Goal: Task Accomplishment & Management: Use online tool/utility

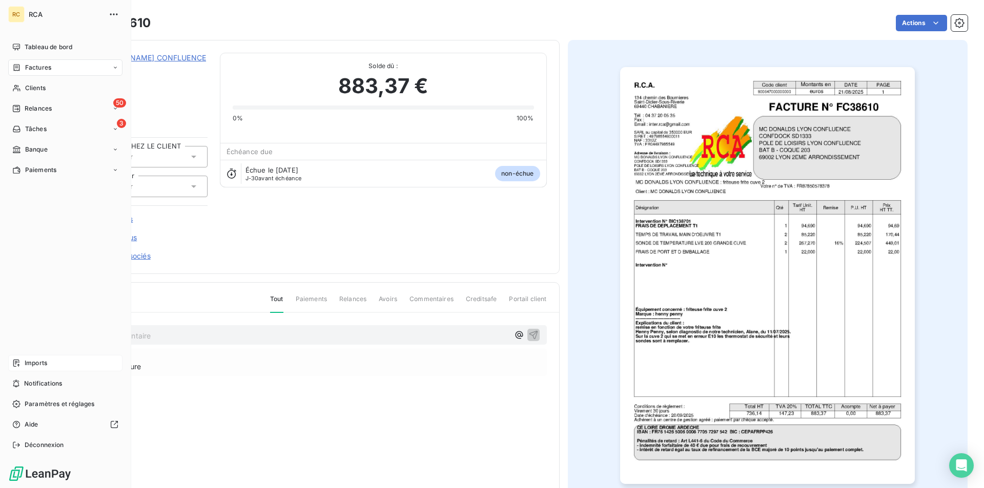
click at [24, 362] on div "Imports" at bounding box center [65, 363] width 114 height 16
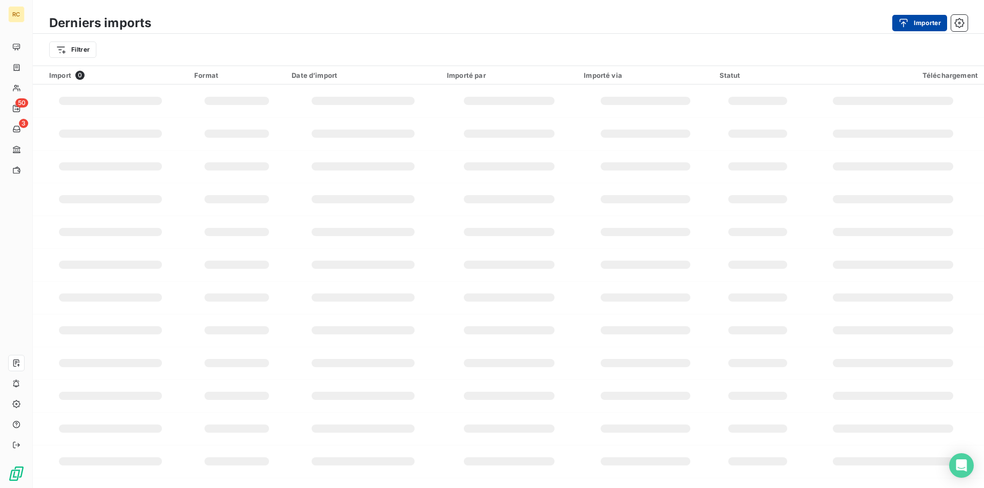
click at [909, 24] on div "button" at bounding box center [905, 23] width 15 height 10
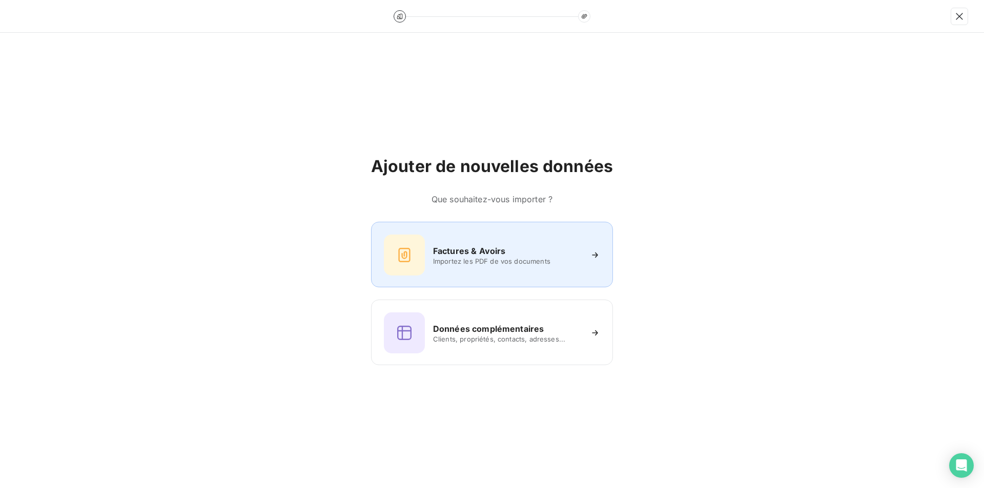
click at [502, 246] on h6 "Factures & Avoirs" at bounding box center [469, 251] width 73 height 12
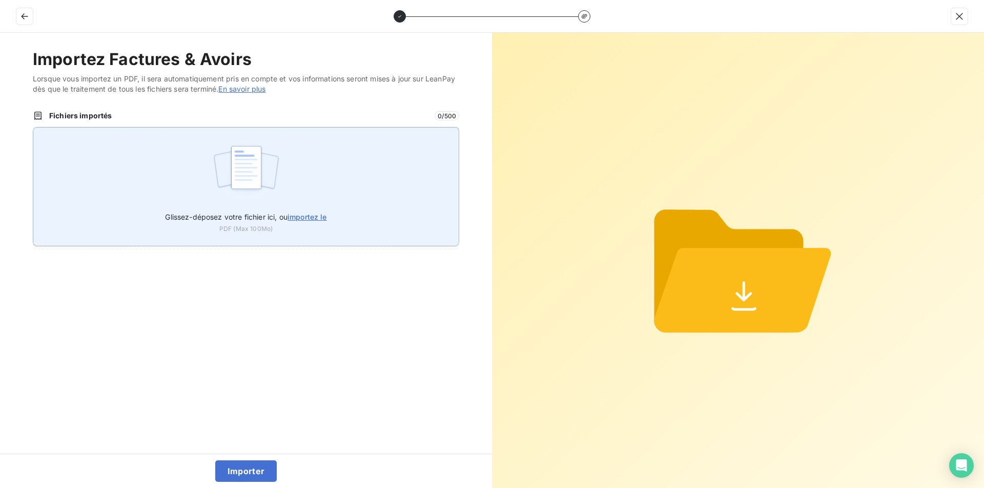
click at [309, 218] on span "importez le" at bounding box center [306, 217] width 39 height 9
click at [33, 128] on input "Glissez-déposez votre fichier ici, ou importez le" at bounding box center [33, 127] width 1 height 1
type input "C:\fakepath\AC250214.pdf"
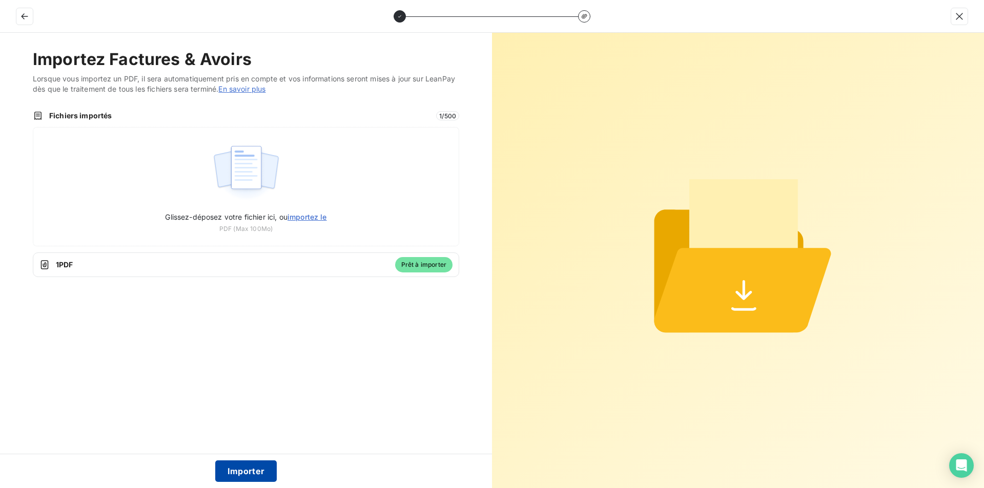
click at [256, 469] on button "Importer" at bounding box center [246, 472] width 62 height 22
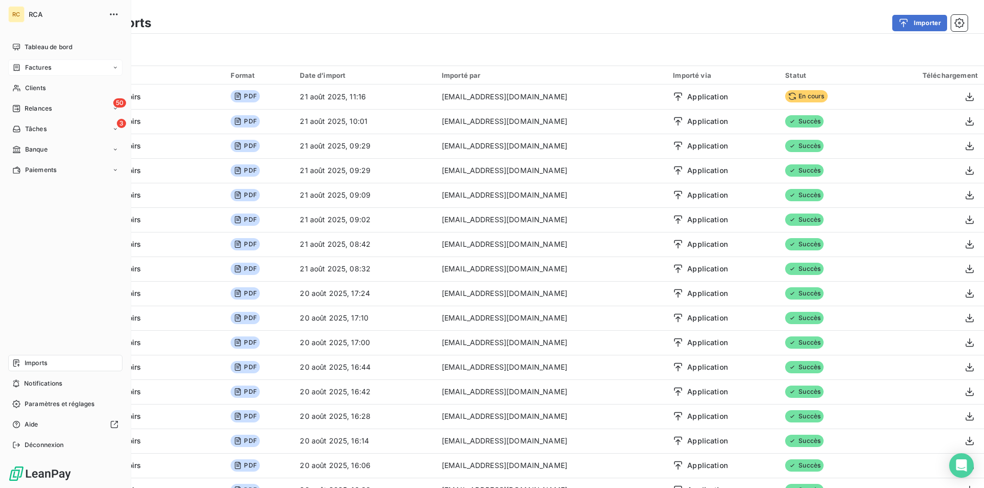
click at [29, 66] on span "Factures" at bounding box center [38, 67] width 26 height 9
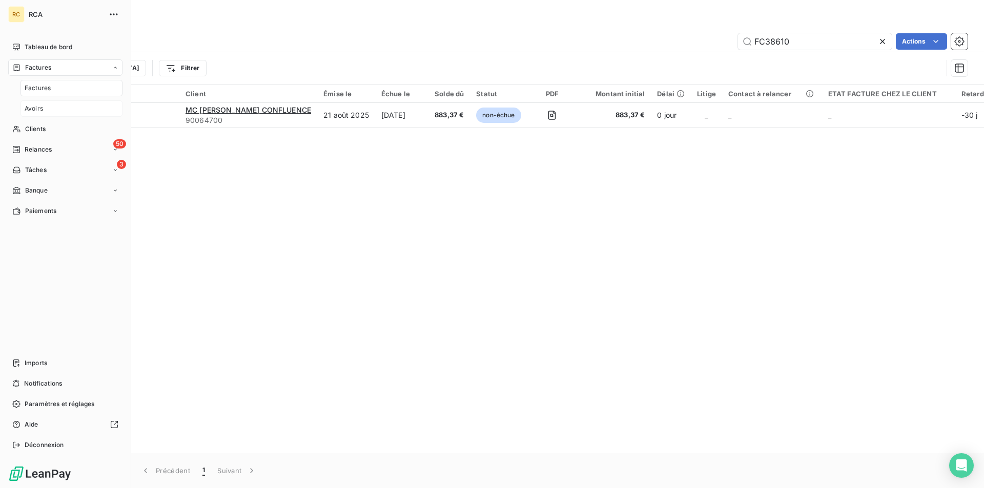
click at [35, 107] on span "Avoirs" at bounding box center [34, 108] width 18 height 9
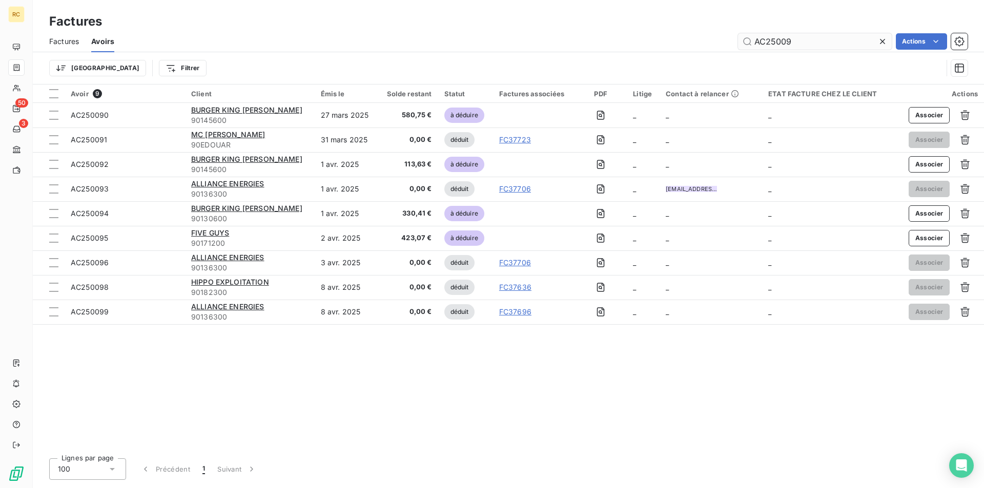
drag, startPoint x: 801, startPoint y: 40, endPoint x: 742, endPoint y: 38, distance: 59.0
click at [722, 38] on div "AC25009 Actions" at bounding box center [547, 41] width 841 height 16
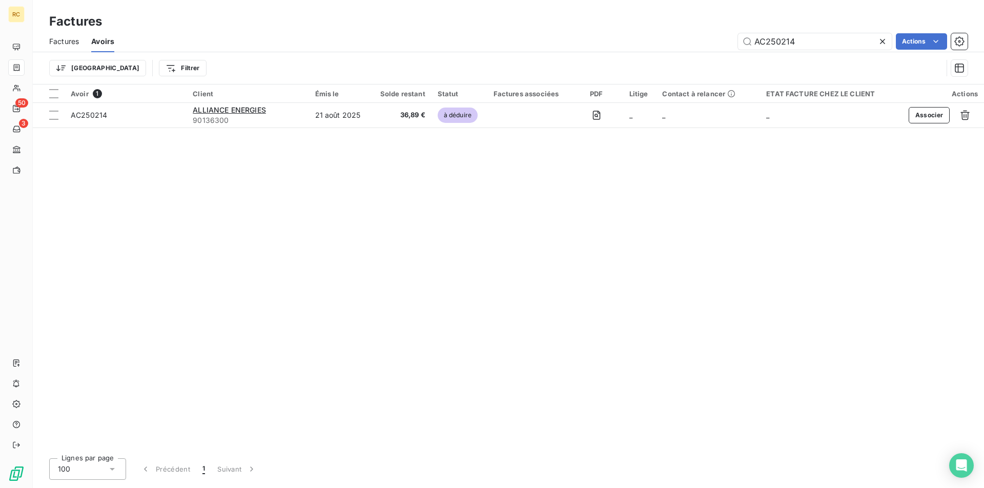
type input "AC250214"
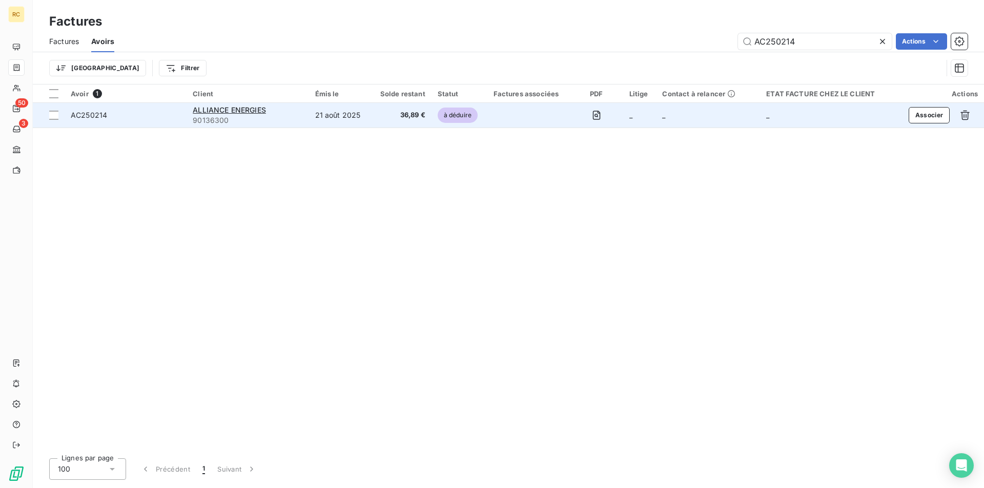
click at [91, 114] on span "AC250214" at bounding box center [89, 115] width 36 height 9
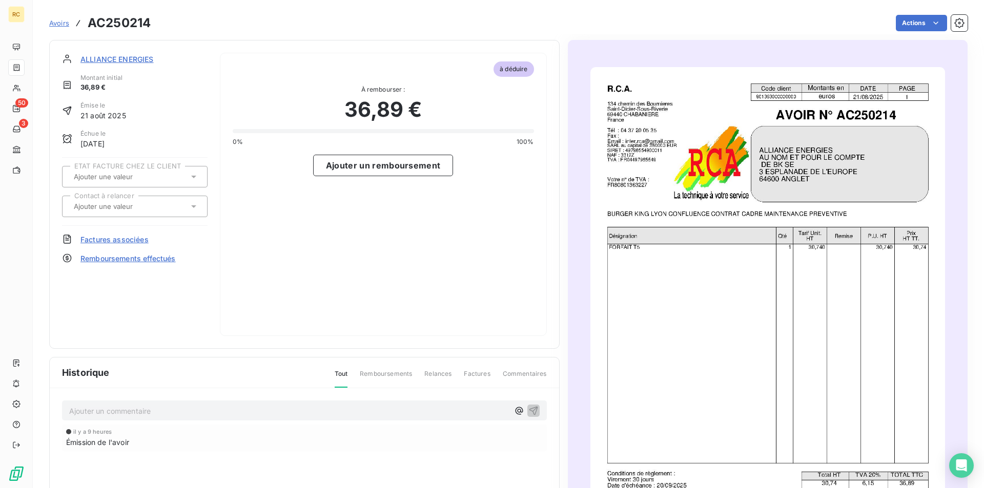
click at [156, 263] on span "Remboursements effectués" at bounding box center [127, 258] width 95 height 11
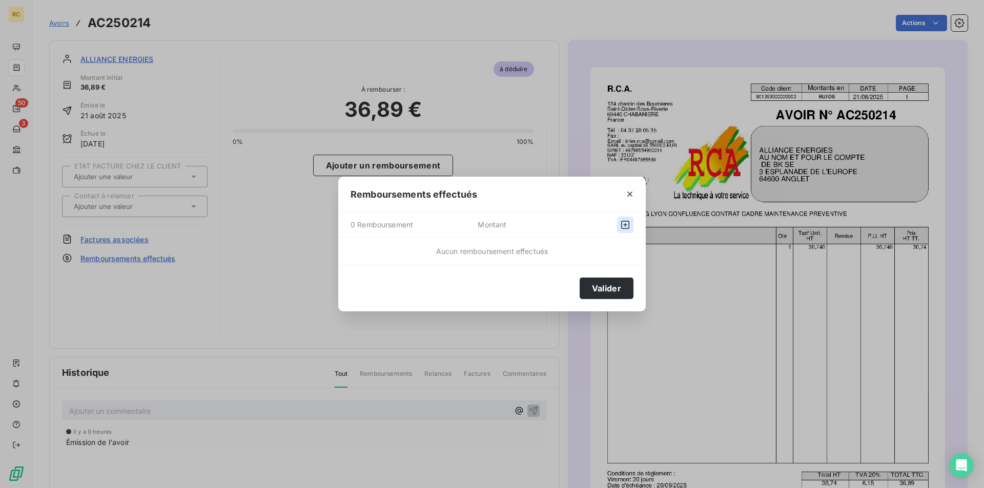
click at [618, 221] on button "button" at bounding box center [625, 225] width 16 height 16
select select "7"
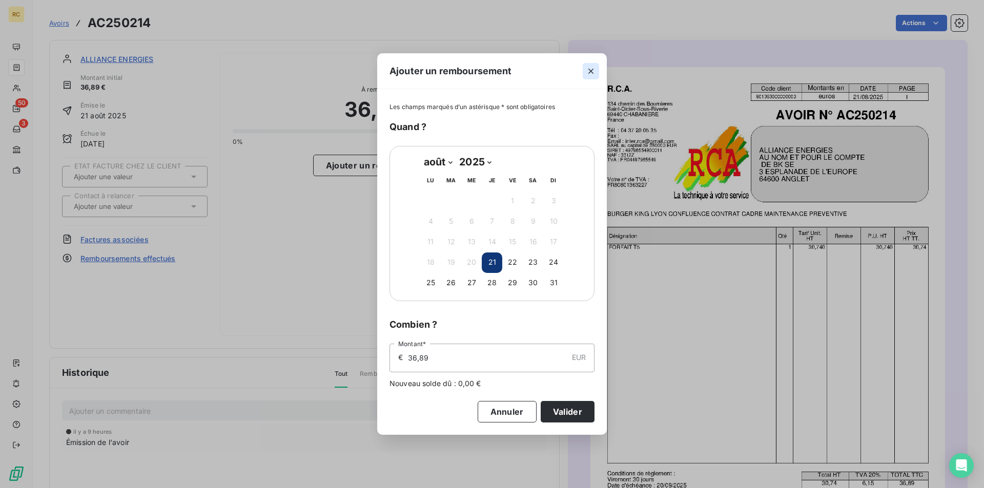
click at [589, 70] on icon "button" at bounding box center [591, 71] width 10 height 10
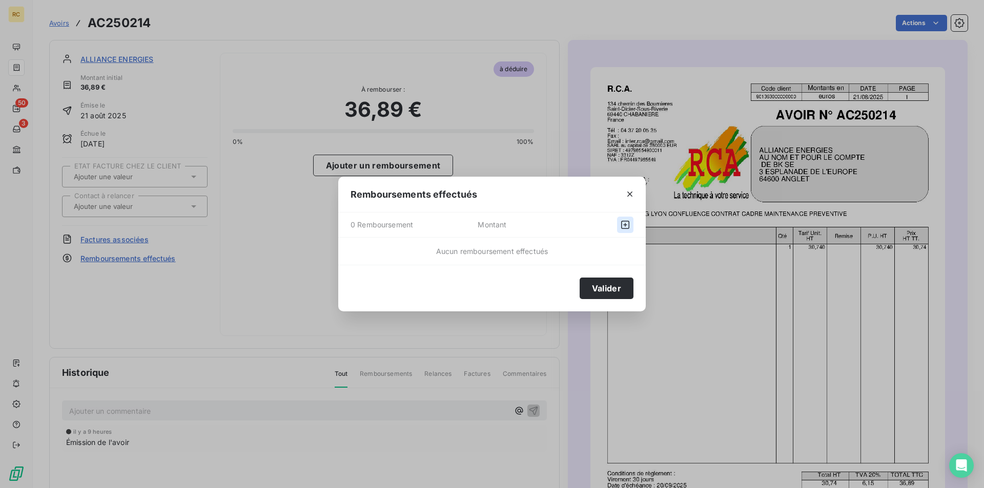
click at [625, 222] on icon "button" at bounding box center [625, 225] width 10 height 10
select select "7"
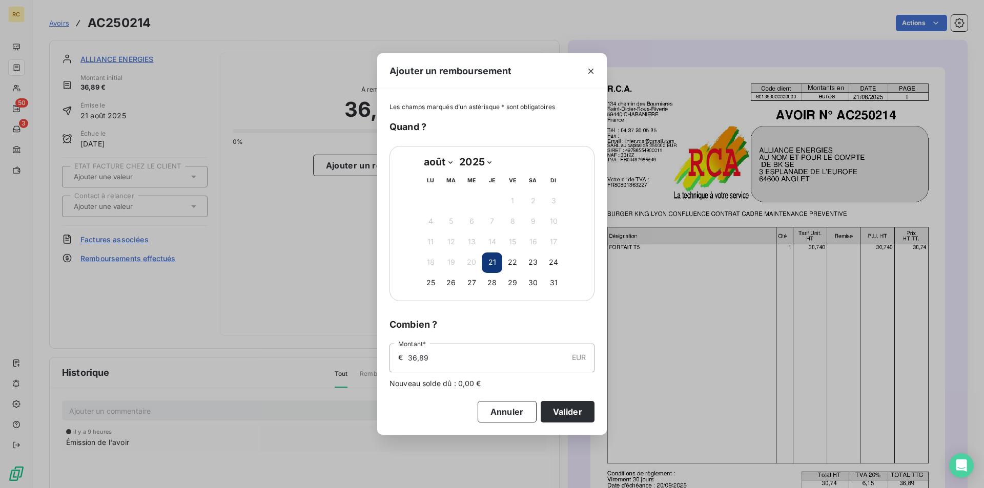
click at [489, 259] on button "21" at bounding box center [492, 263] width 20 height 20
click at [570, 411] on button "Valider" at bounding box center [567, 412] width 54 height 22
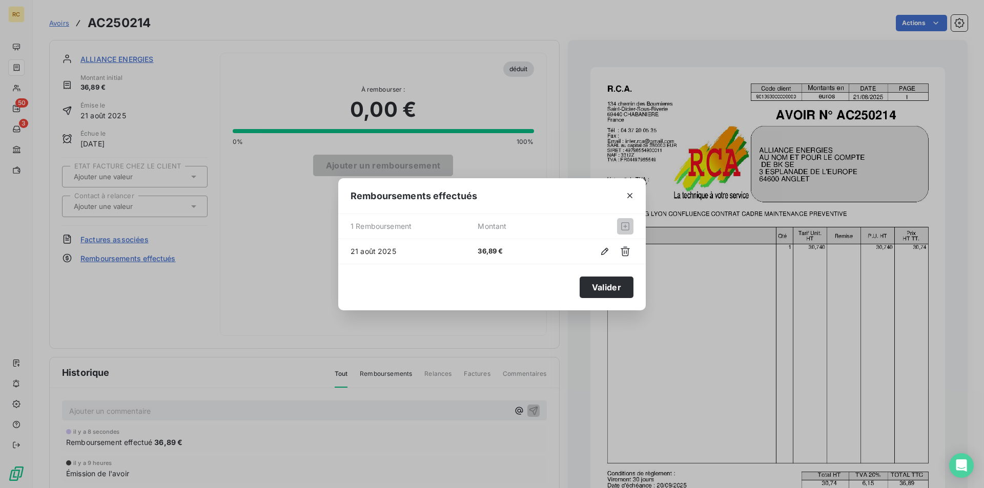
click at [566, 114] on div "Remboursements effectués 1 Remboursement [GEOGRAPHIC_DATA] 21 août 2025 36,89 €…" at bounding box center [492, 244] width 984 height 488
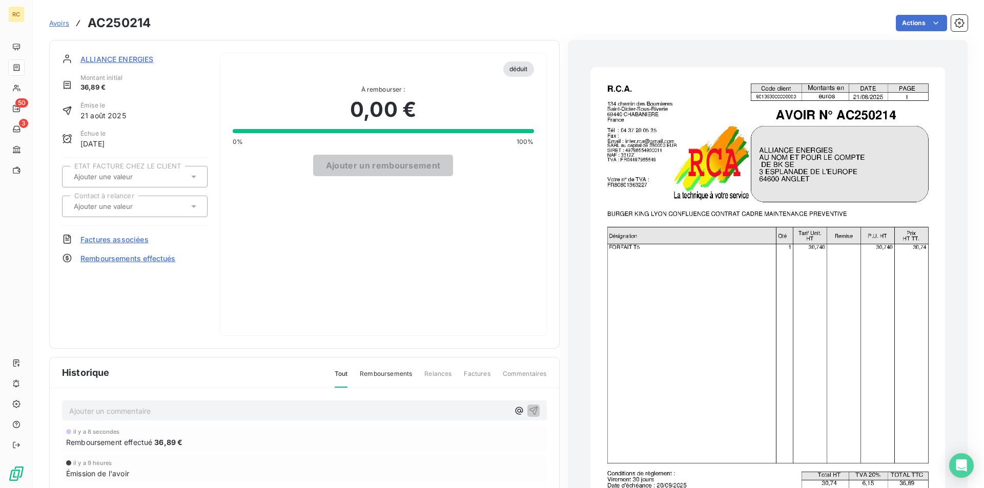
click at [105, 258] on span "Remboursements effectués" at bounding box center [127, 258] width 95 height 11
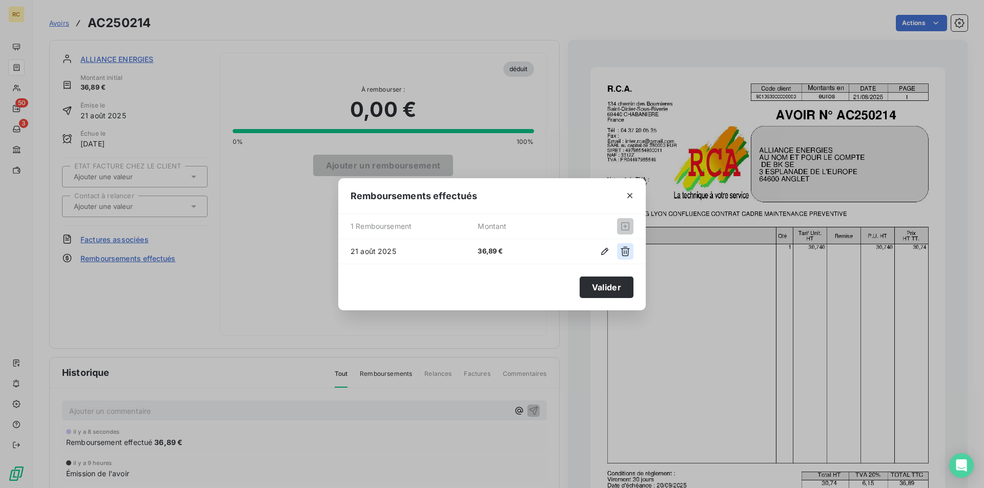
click at [622, 253] on icon "button" at bounding box center [624, 251] width 9 height 10
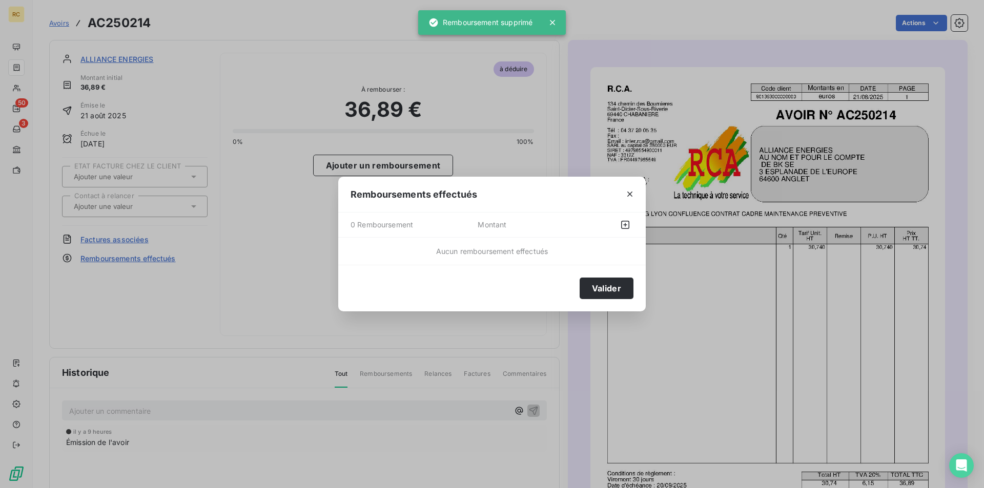
click at [472, 152] on div "Remboursements effectués 0 Remboursement Montant Aucun remboursement effectués …" at bounding box center [492, 244] width 984 height 488
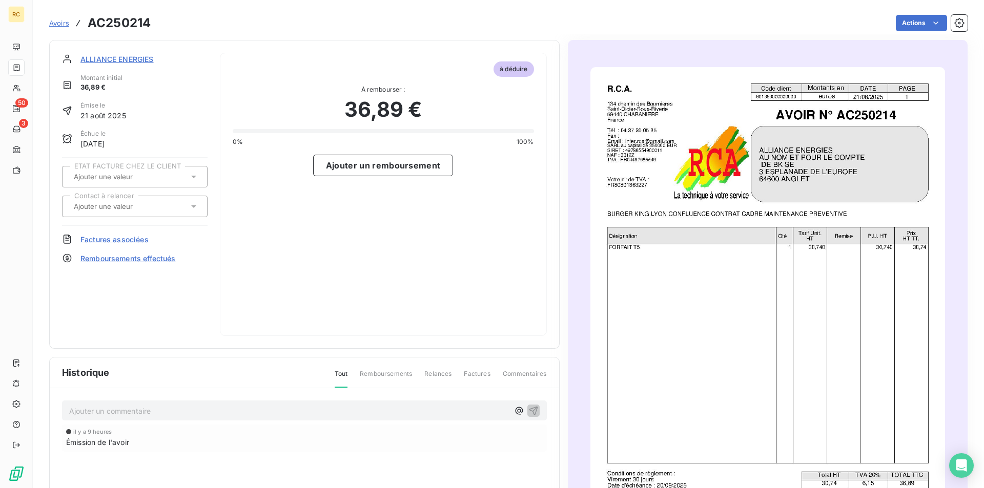
click at [124, 238] on span "Factures associées" at bounding box center [114, 239] width 68 height 11
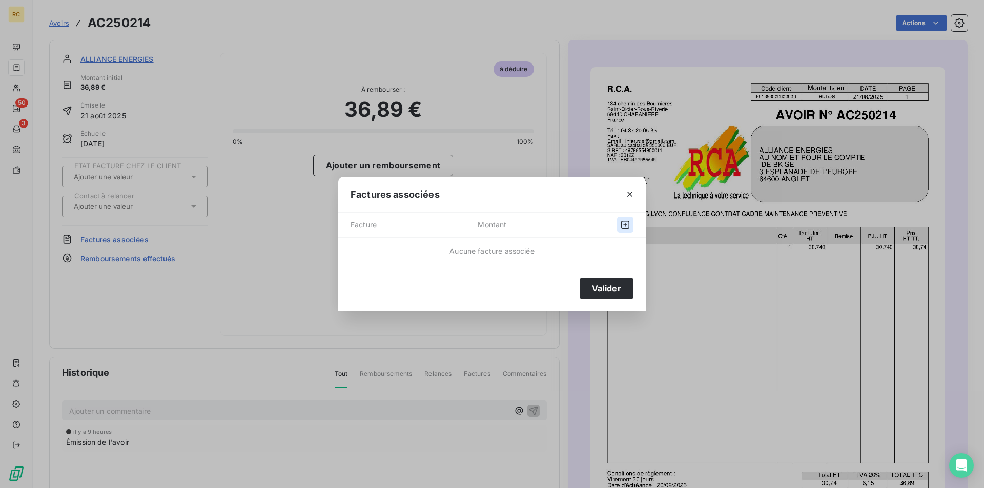
click at [621, 225] on icon "button" at bounding box center [625, 225] width 8 height 8
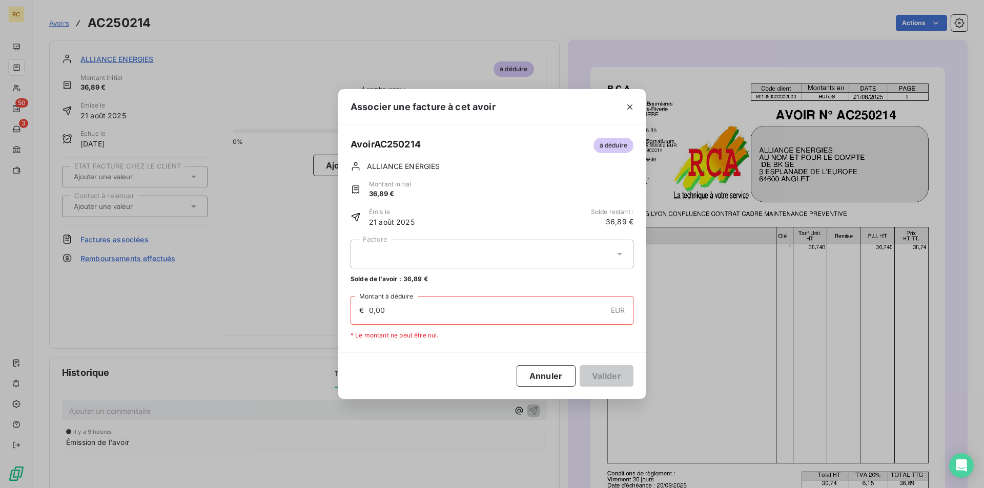
click at [619, 254] on icon at bounding box center [619, 254] width 5 height 3
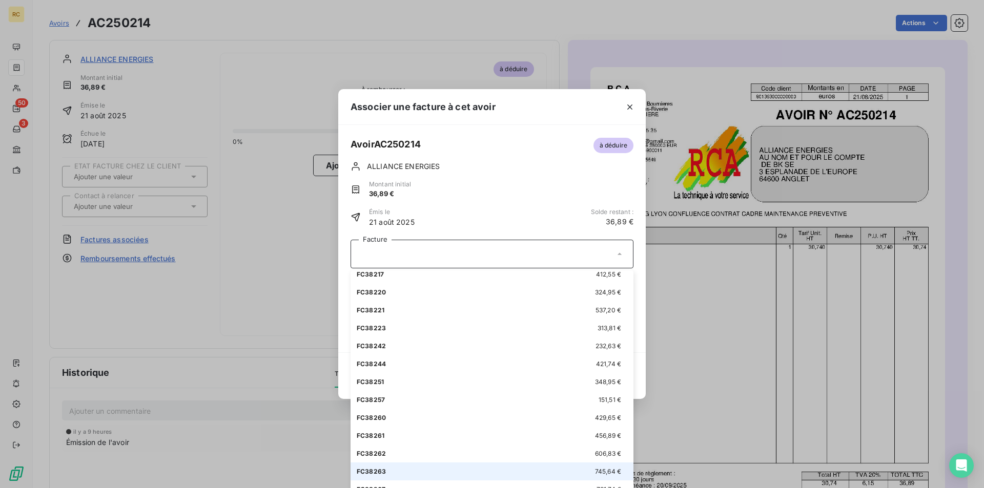
scroll to position [651, 0]
drag, startPoint x: 979, startPoint y: 348, endPoint x: 983, endPoint y: 458, distance: 110.2
click at [983, 458] on div "Associer une facture à cet avoir Avoir AC250214 à déduire ALLIANCE ENERGIES Mon…" at bounding box center [492, 244] width 984 height 488
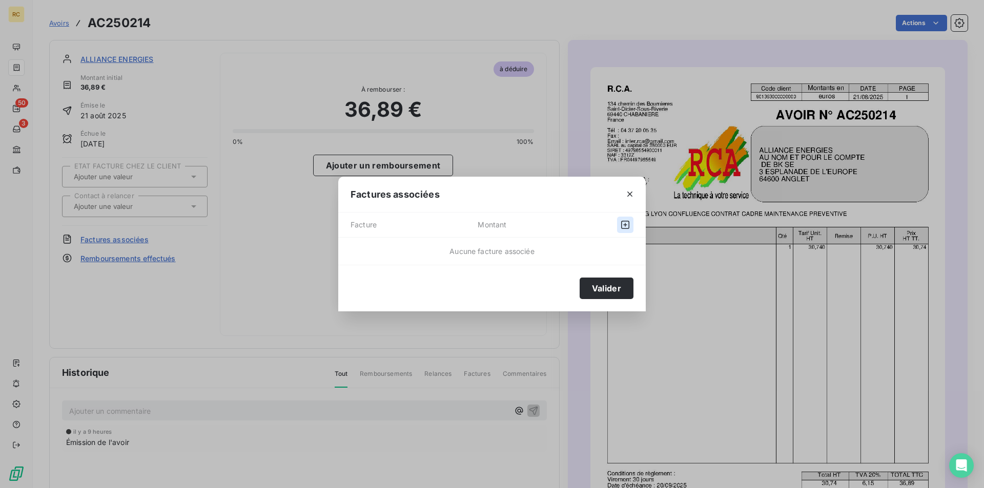
click at [620, 220] on button "button" at bounding box center [625, 225] width 16 height 16
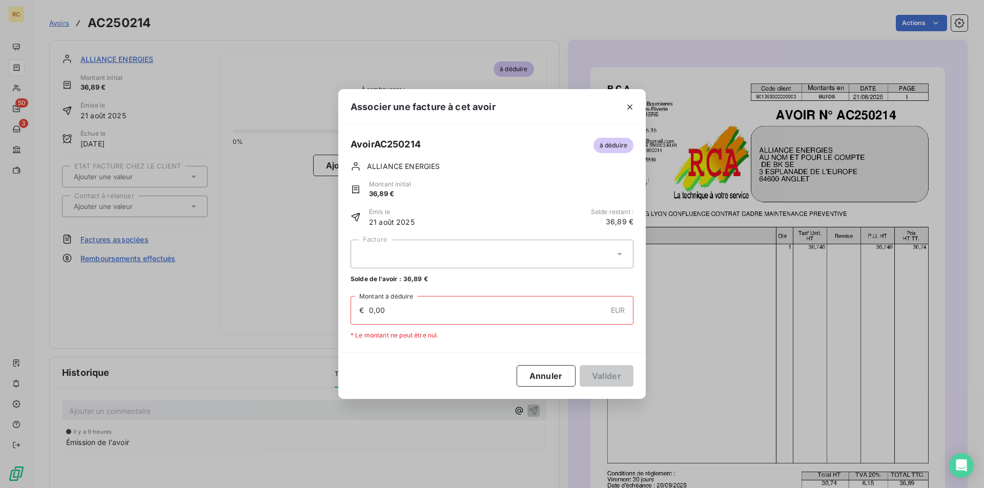
click at [408, 247] on div at bounding box center [491, 254] width 283 height 29
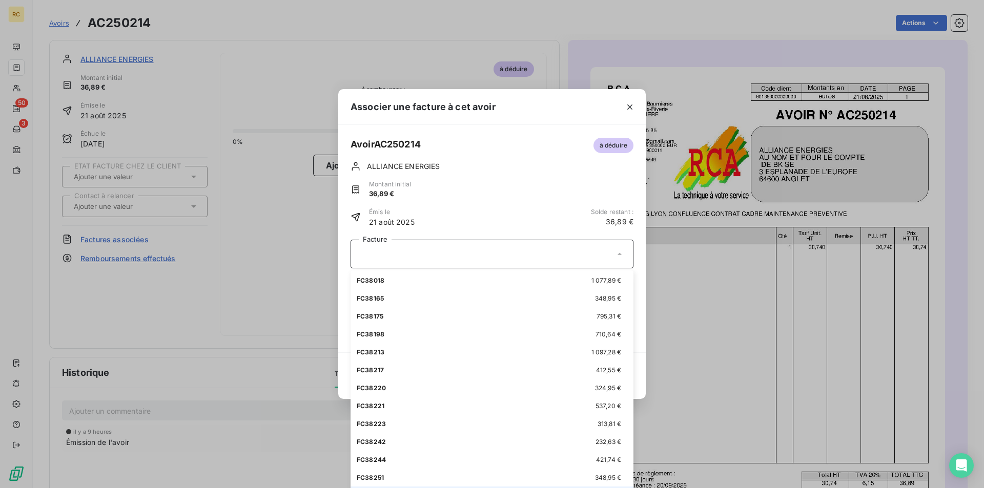
scroll to position [497, 0]
click at [23, 79] on div "Associer une facture à cet avoir Avoir AC250214 à déduire ALLIANCE ENERGIES Mon…" at bounding box center [492, 244] width 984 height 488
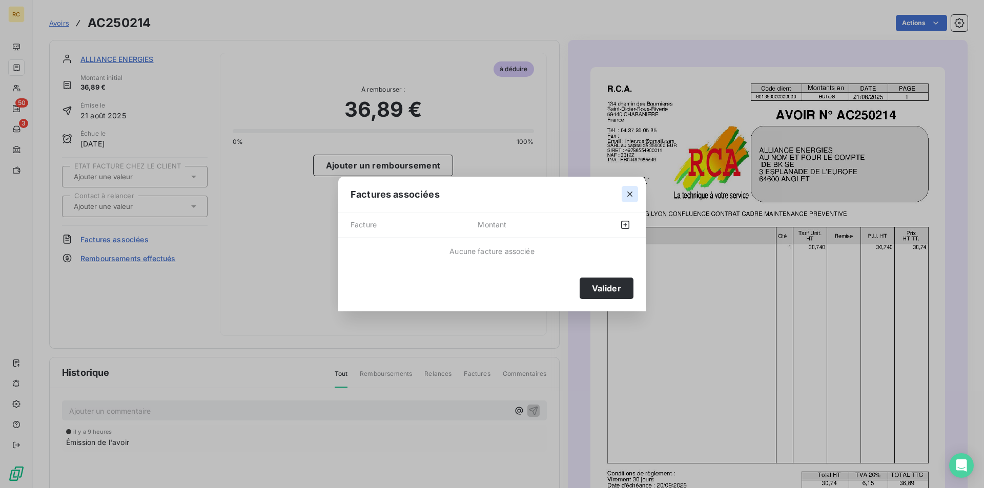
click at [629, 193] on icon "button" at bounding box center [630, 194] width 10 height 10
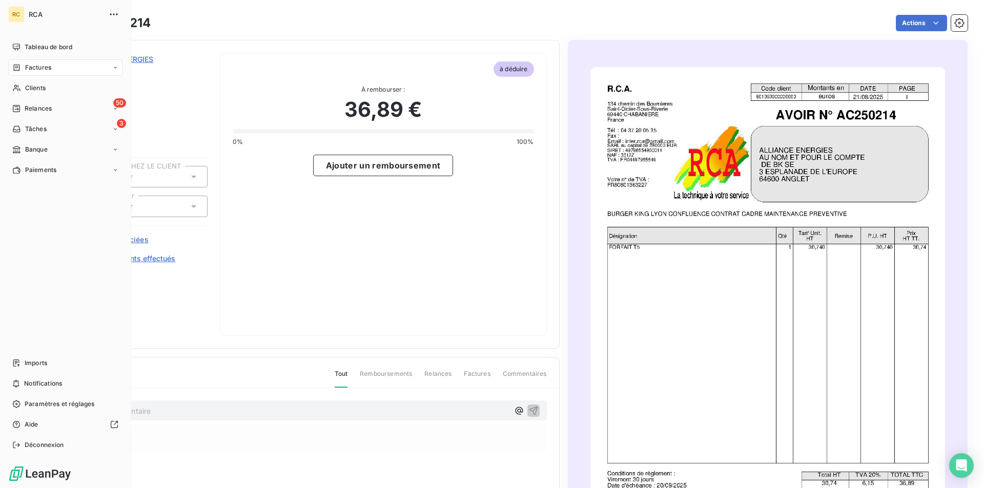
click at [26, 68] on span "Factures" at bounding box center [38, 67] width 26 height 9
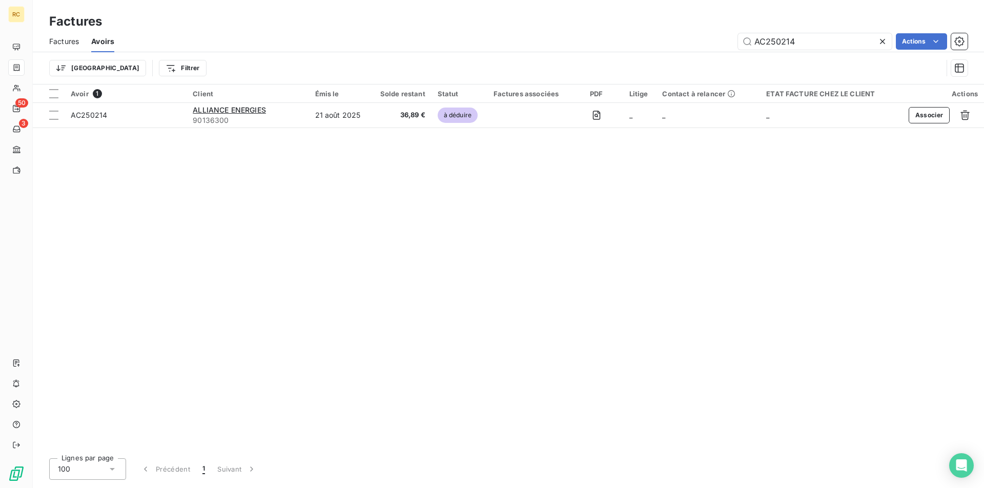
drag, startPoint x: 803, startPoint y: 40, endPoint x: 698, endPoint y: 33, distance: 105.3
click at [698, 33] on div "AC250214 Actions" at bounding box center [547, 41] width 841 height 16
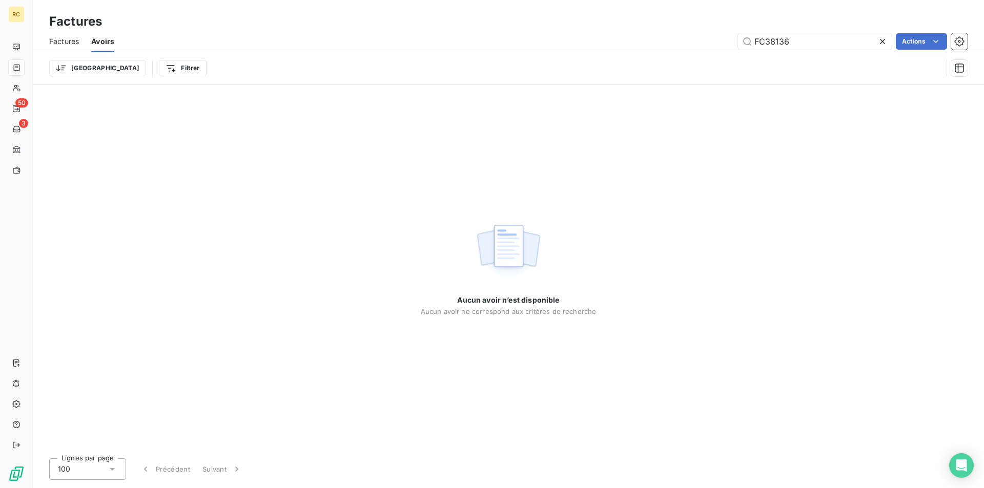
type input "FC38136"
click at [755, 40] on input "FC38136" at bounding box center [815, 41] width 154 height 16
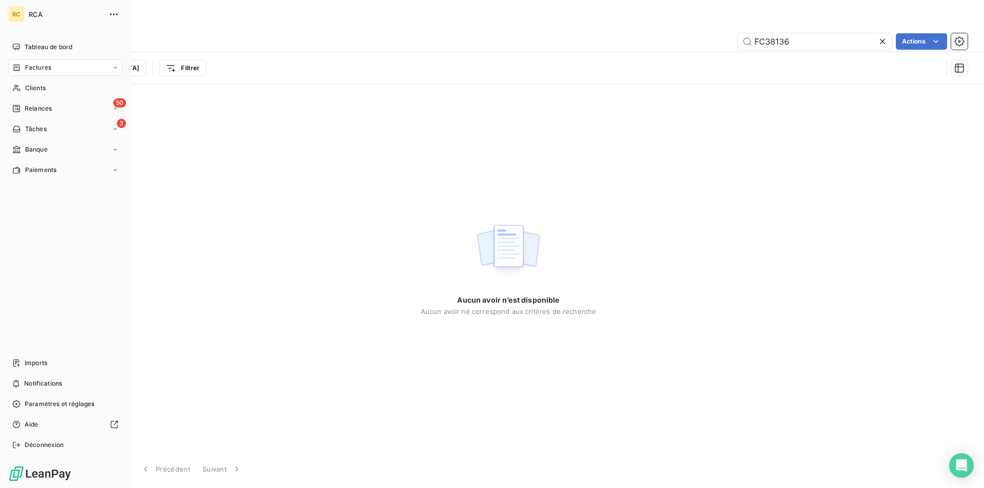
click at [40, 70] on span "Factures" at bounding box center [38, 67] width 26 height 9
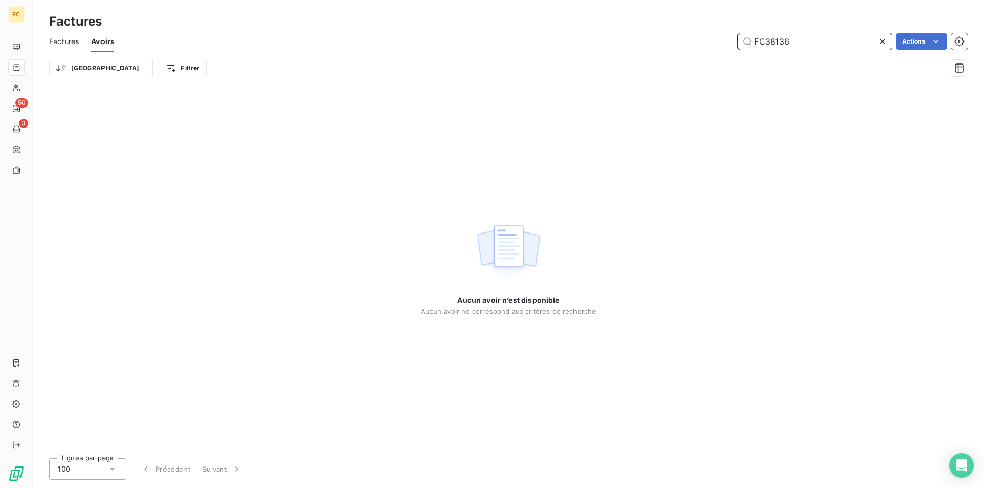
click at [753, 40] on input "FC38136" at bounding box center [815, 41] width 154 height 16
click at [795, 37] on input "FC38136" at bounding box center [815, 41] width 154 height 16
click at [65, 37] on span "Factures" at bounding box center [64, 41] width 30 height 10
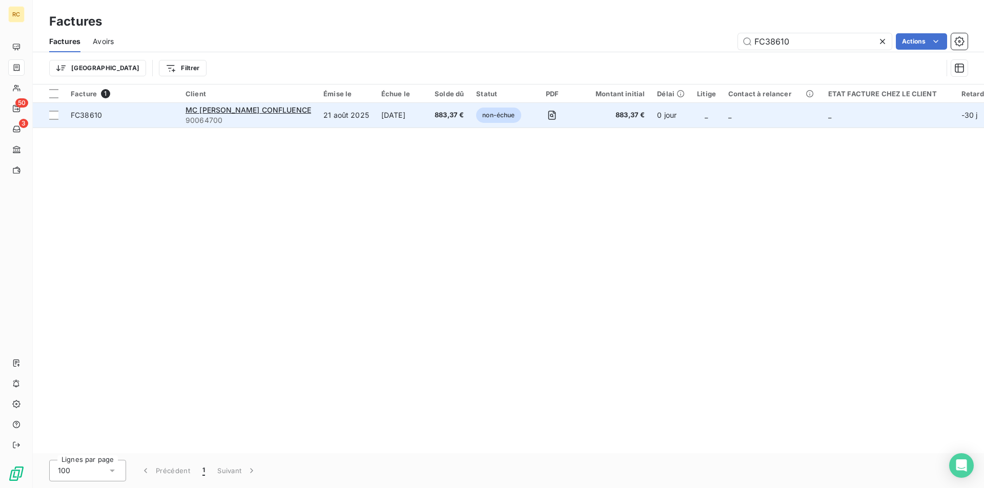
click at [80, 115] on span "FC38610" at bounding box center [86, 115] width 31 height 9
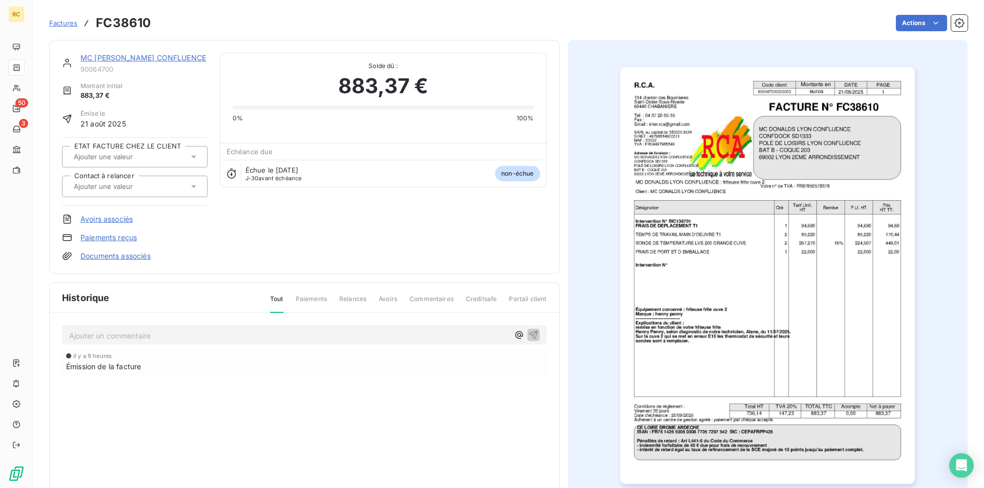
click at [110, 220] on link "Avoirs associés" at bounding box center [106, 219] width 52 height 10
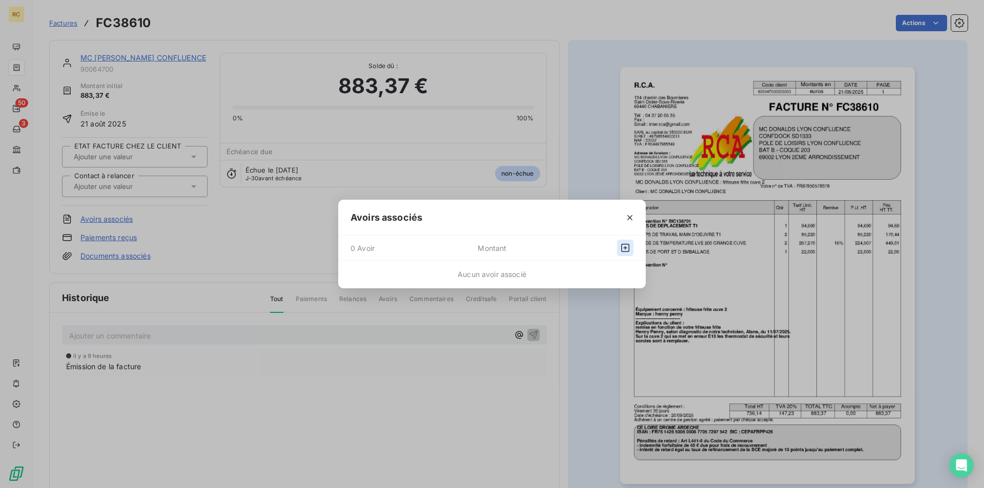
click at [624, 246] on icon "button" at bounding box center [625, 248] width 10 height 10
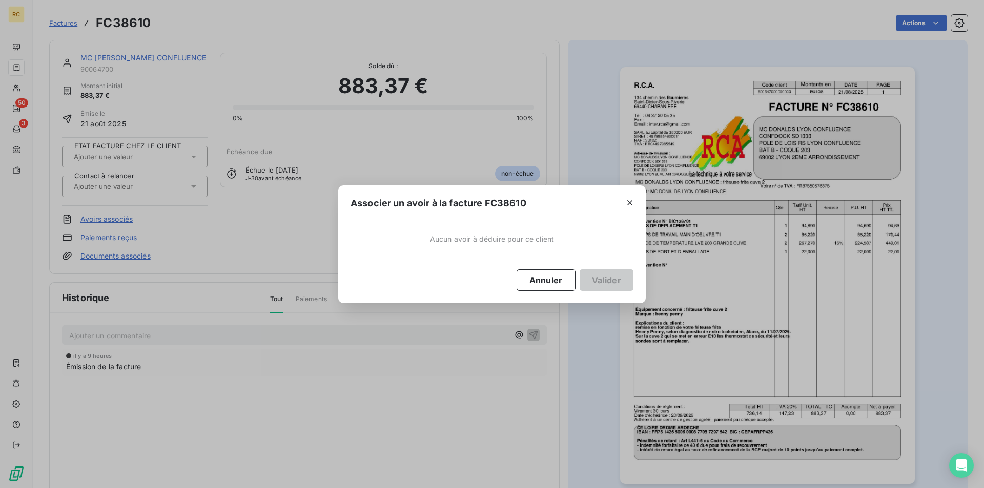
click at [448, 238] on span "Aucun avoir à déduire pour ce client" at bounding box center [492, 239] width 124 height 11
click at [631, 199] on icon "button" at bounding box center [630, 203] width 10 height 10
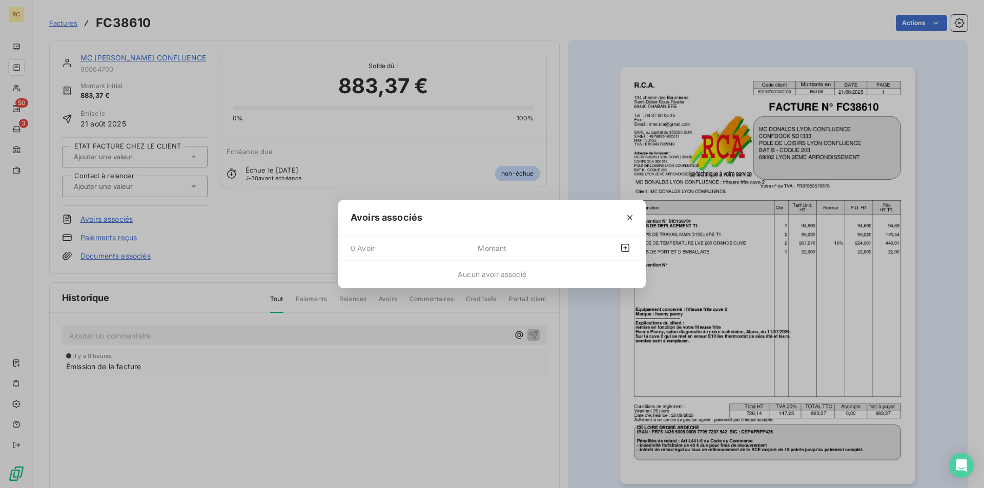
click at [20, 60] on div "Avoirs associés 0 Avoir Montant Aucun avoir associé" at bounding box center [492, 244] width 984 height 488
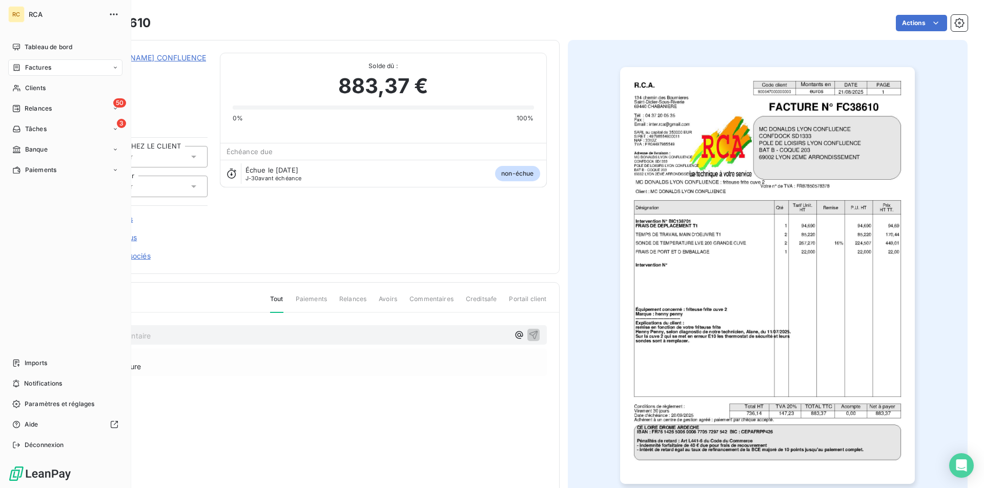
click at [38, 67] on span "Factures" at bounding box center [38, 67] width 26 height 9
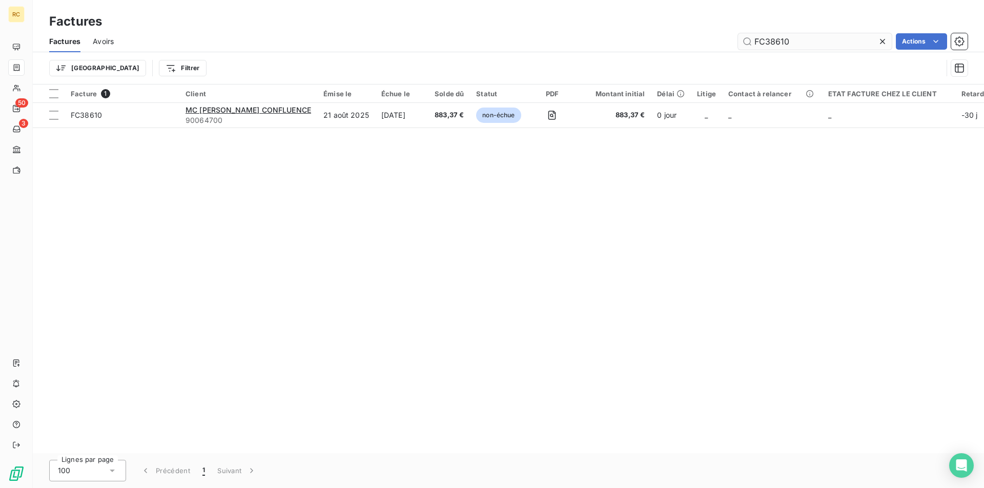
drag, startPoint x: 788, startPoint y: 37, endPoint x: 775, endPoint y: 37, distance: 12.8
click at [775, 37] on input "FC38610" at bounding box center [815, 41] width 154 height 16
type input "FC38136"
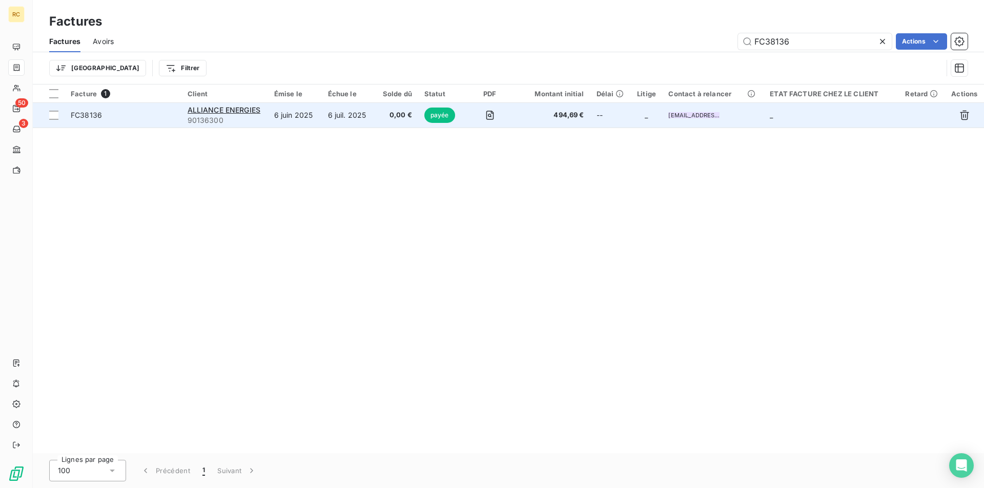
click at [88, 111] on span "FC38136" at bounding box center [86, 115] width 31 height 9
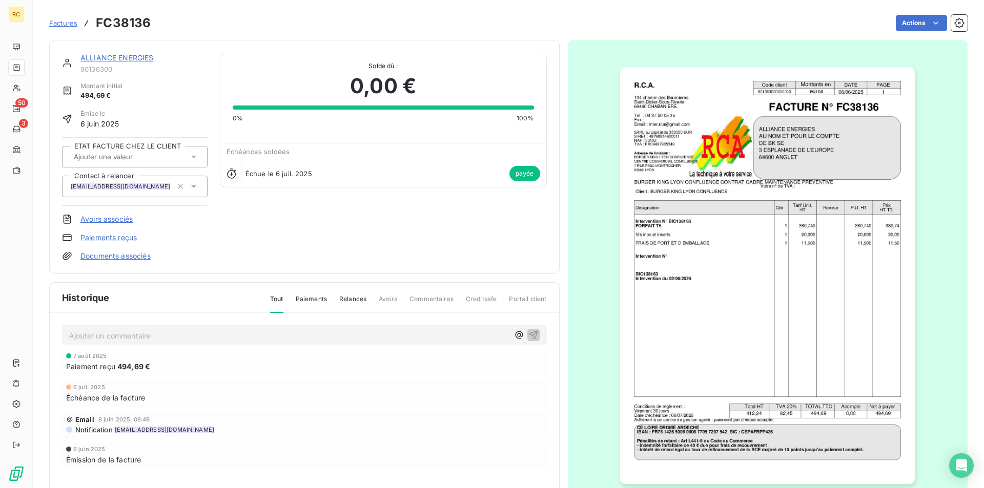
click at [96, 219] on link "Avoirs associés" at bounding box center [106, 219] width 52 height 10
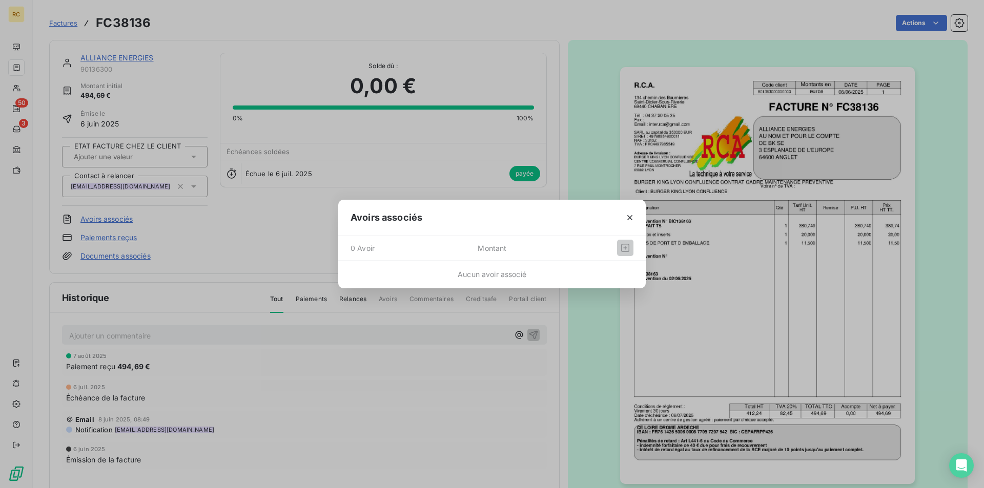
click at [497, 248] on span "Montant" at bounding box center [526, 248] width 99 height 16
click at [622, 216] on button "button" at bounding box center [629, 218] width 16 height 16
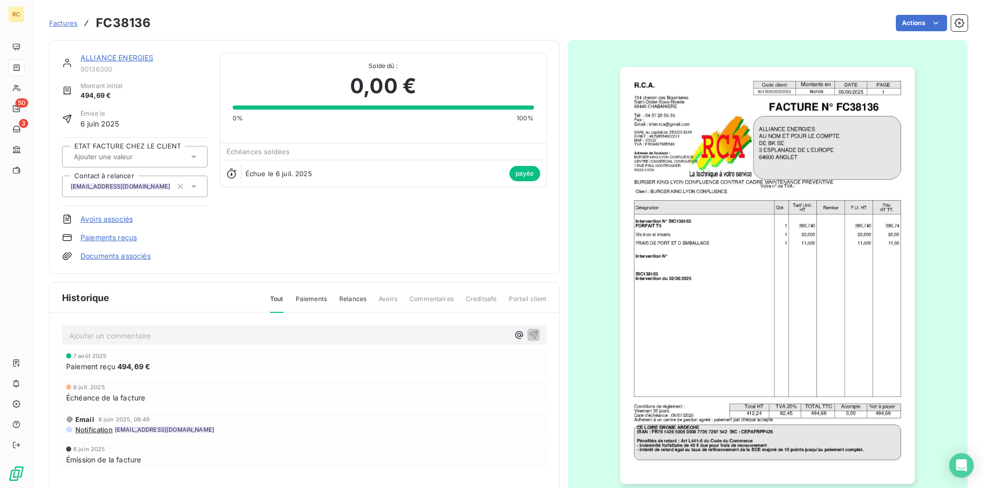
click at [110, 223] on link "Avoirs associés" at bounding box center [106, 219] width 52 height 10
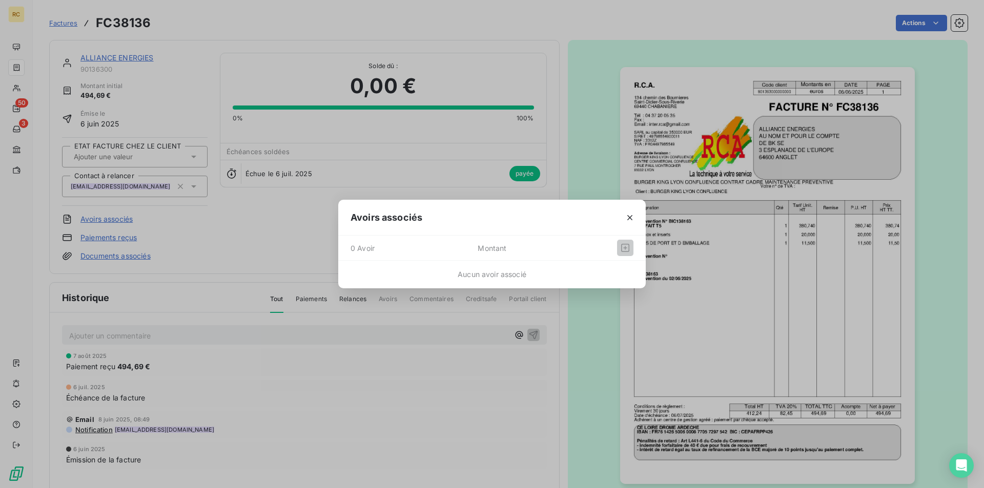
click at [197, 232] on div "Avoirs associés 0 Avoir Montant Aucun avoir associé" at bounding box center [492, 244] width 984 height 488
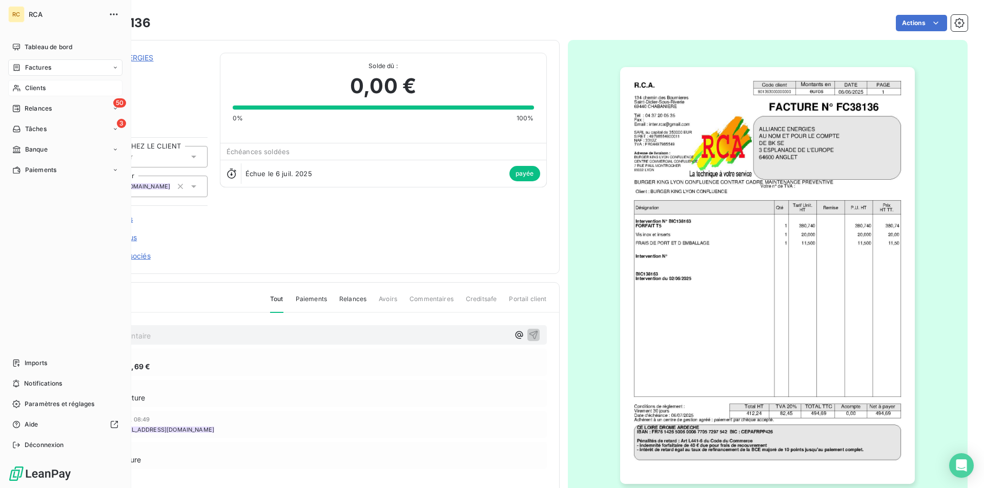
click at [33, 85] on span "Clients" at bounding box center [35, 88] width 20 height 9
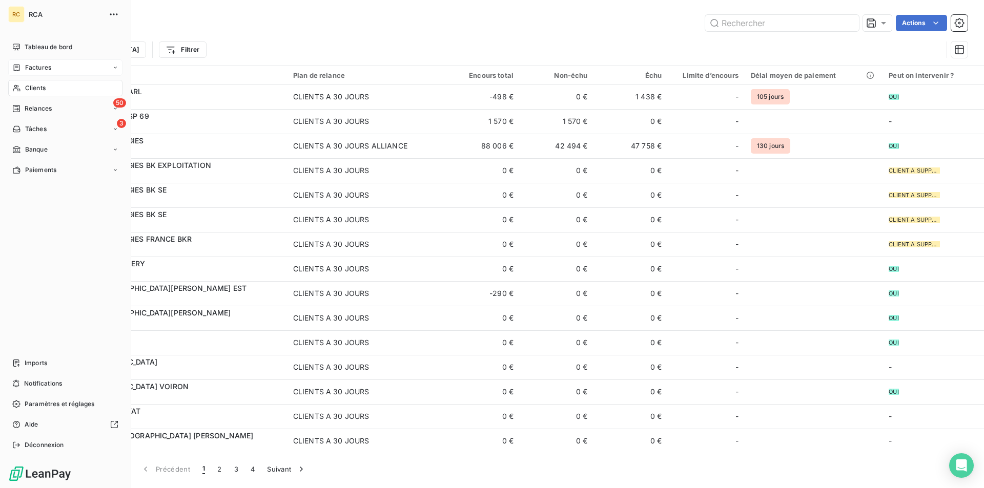
click at [19, 66] on icon at bounding box center [17, 67] width 6 height 7
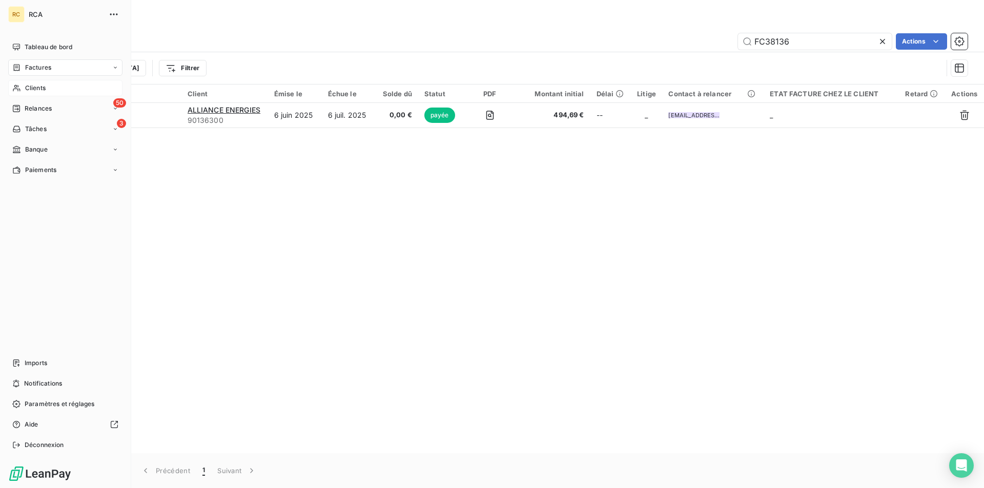
click at [39, 67] on span "Factures" at bounding box center [38, 67] width 26 height 9
click at [43, 104] on span "Avoirs" at bounding box center [34, 108] width 18 height 9
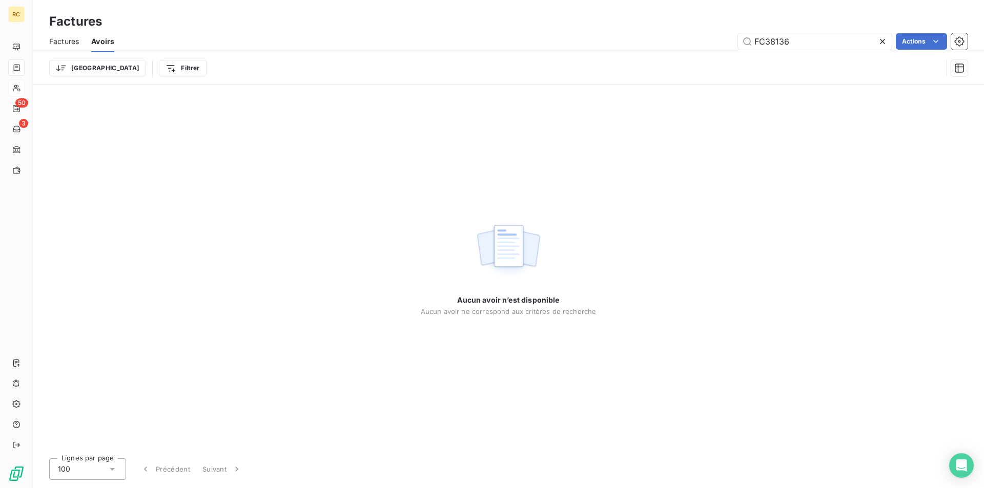
drag, startPoint x: 794, startPoint y: 36, endPoint x: 699, endPoint y: 34, distance: 94.3
click at [699, 34] on div "FC38136 Actions" at bounding box center [547, 41] width 841 height 16
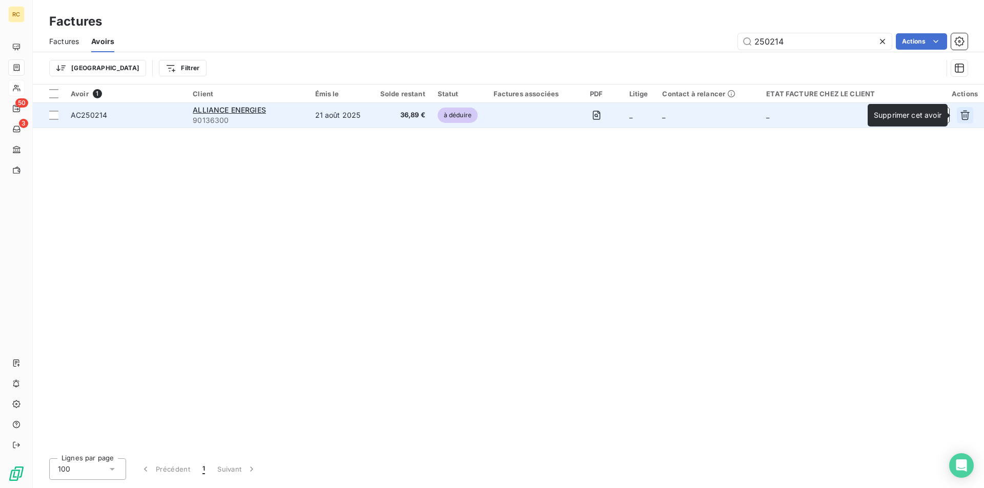
type input "250214"
click at [968, 112] on icon "button" at bounding box center [965, 115] width 10 height 10
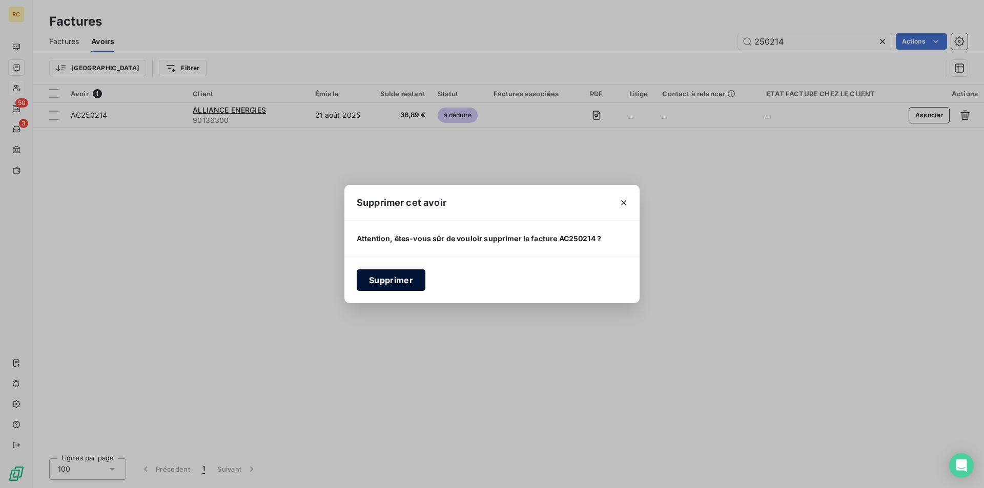
click at [391, 287] on button "Supprimer" at bounding box center [391, 280] width 69 height 22
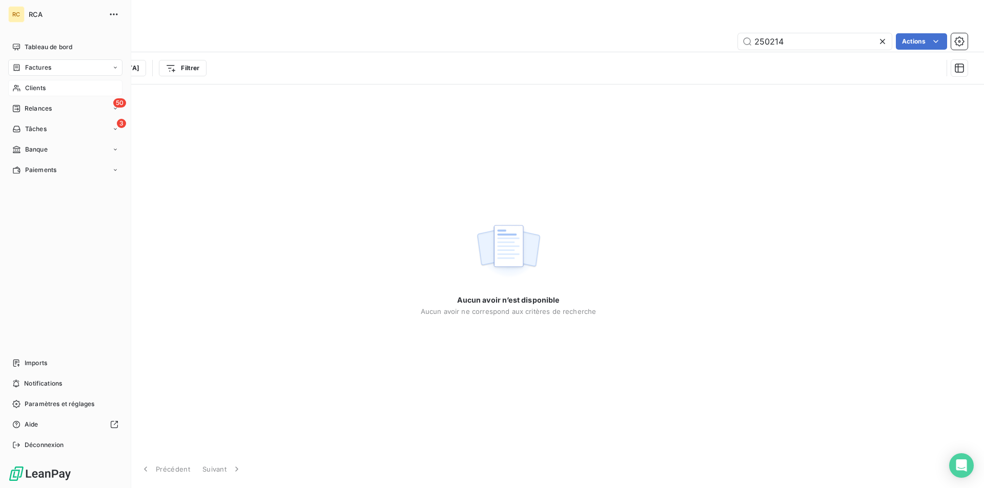
click at [31, 68] on span "Factures" at bounding box center [38, 67] width 26 height 9
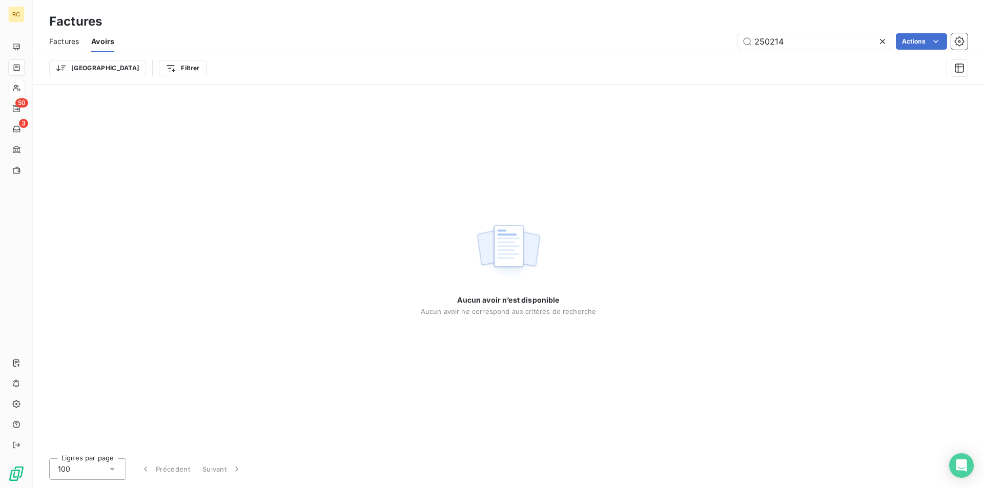
drag, startPoint x: 63, startPoint y: 42, endPoint x: 92, endPoint y: 45, distance: 28.9
click at [63, 42] on span "Factures" at bounding box center [64, 41] width 30 height 10
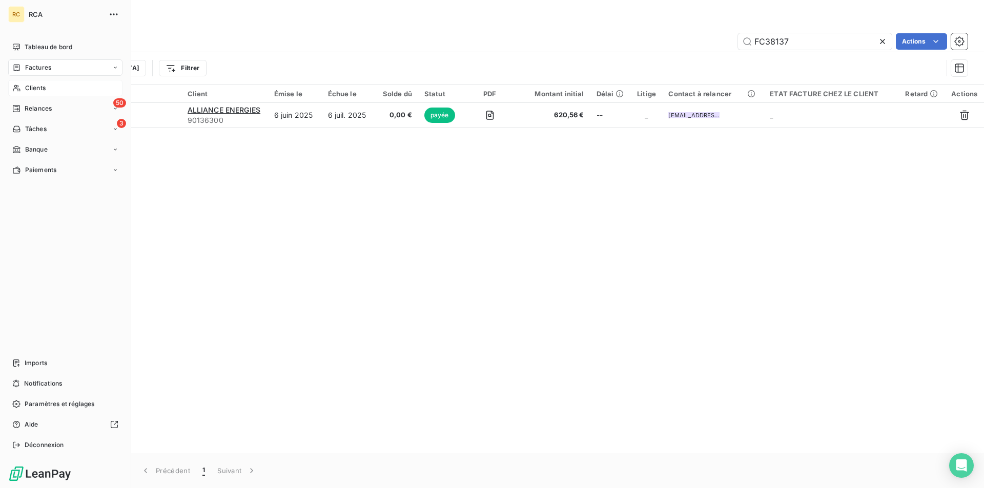
click at [36, 68] on span "Factures" at bounding box center [38, 67] width 26 height 9
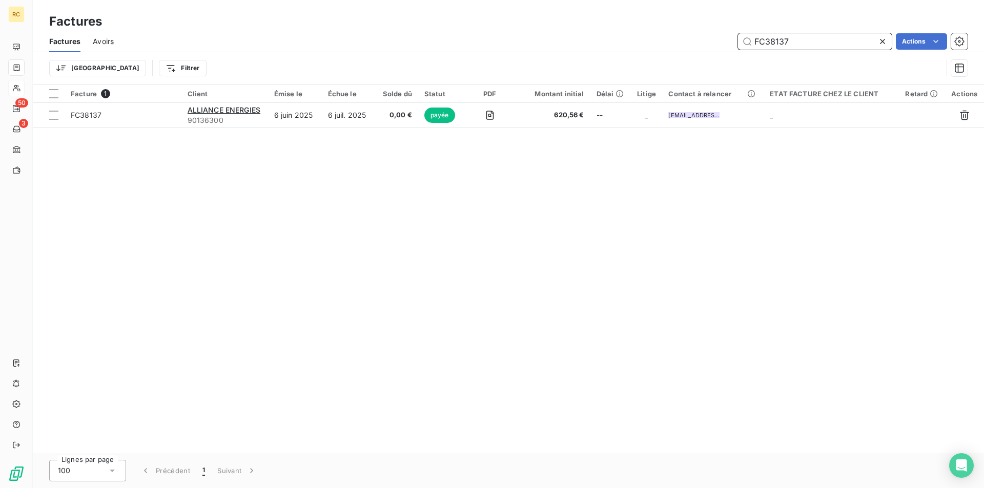
click at [799, 38] on input "FC38137" at bounding box center [815, 41] width 154 height 16
drag, startPoint x: 795, startPoint y: 40, endPoint x: 746, endPoint y: 34, distance: 49.5
click at [746, 35] on input "FC38169" at bounding box center [815, 41] width 154 height 16
paste input "72"
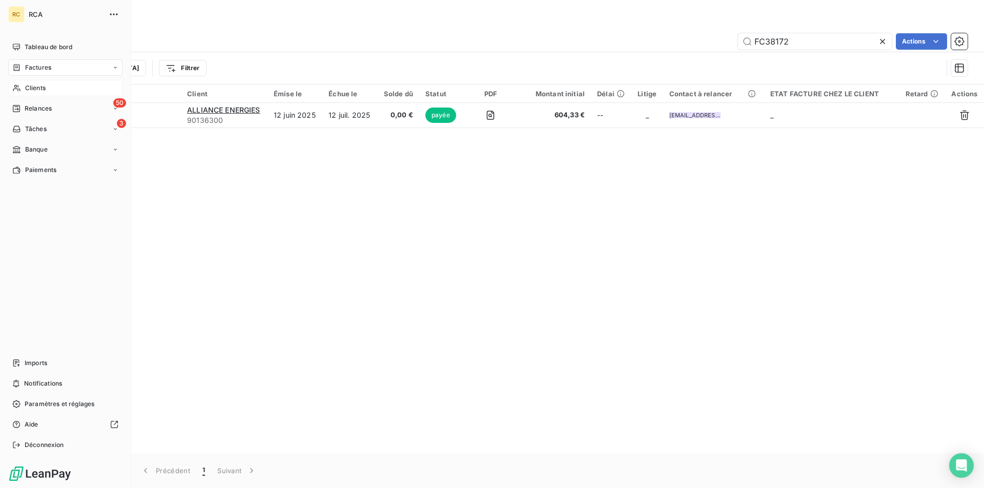
click at [36, 62] on div "Factures" at bounding box center [65, 67] width 114 height 16
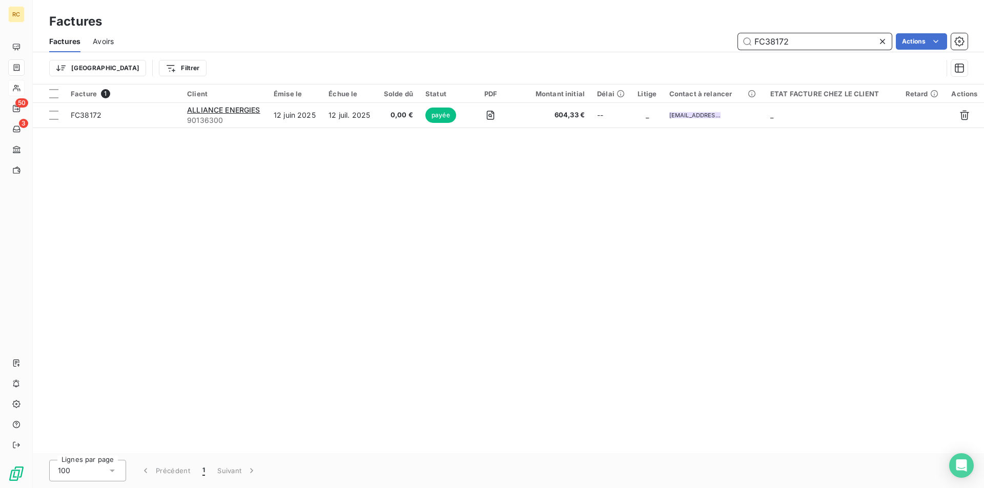
drag, startPoint x: 797, startPoint y: 39, endPoint x: 753, endPoint y: 39, distance: 44.6
click at [753, 39] on input "FC38172" at bounding box center [815, 41] width 154 height 16
paste input "7"
drag, startPoint x: 787, startPoint y: 39, endPoint x: 725, endPoint y: 37, distance: 62.0
click at [725, 37] on div "FC38177 Actions" at bounding box center [546, 41] width 841 height 16
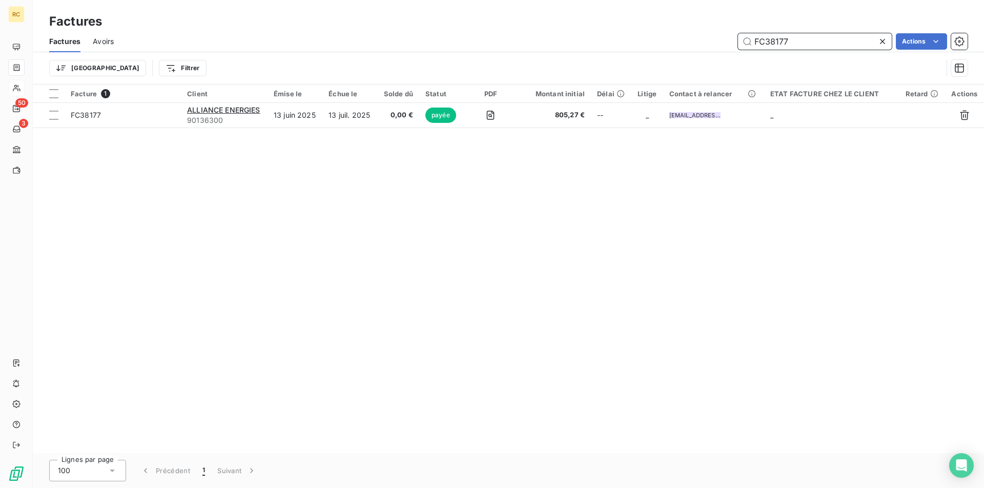
paste input "83"
type input "FC3818"
